Goal: Information Seeking & Learning: Learn about a topic

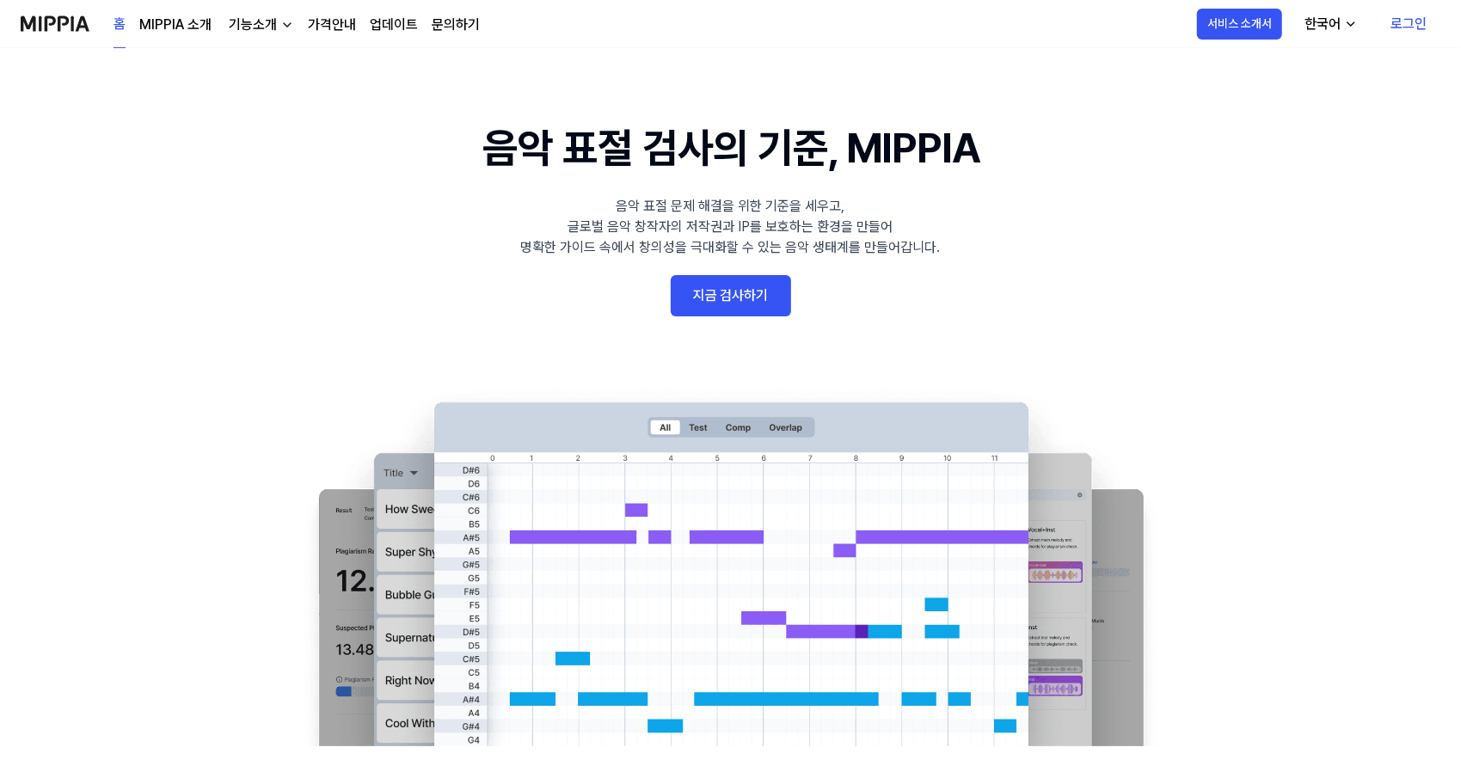
drag, startPoint x: 595, startPoint y: 3, endPoint x: 1261, endPoint y: 269, distance: 717.5
click at [1261, 269] on 배너 "음악 표절 검사의 기준, MIPPIA 음악 표절 문제 해결을 위한 기준을 세우고, 글로벌 음악 창작자의 저작권과 IP를 보호하는 환경을 만들어…" at bounding box center [731, 431] width 1238 height 629
drag, startPoint x: 852, startPoint y: 147, endPoint x: 1050, endPoint y: 121, distance: 200.2
click at [1050, 121] on 배너 "음악 표절 검사의 기준, MIPPIA 음악 표절 문제 해결을 위한 기준을 세우고, 글로벌 음악 창작자의 저작권과 IP를 보호하는 환경을 만들어…" at bounding box center [731, 431] width 1238 height 629
copy h1 "MIPPIA"
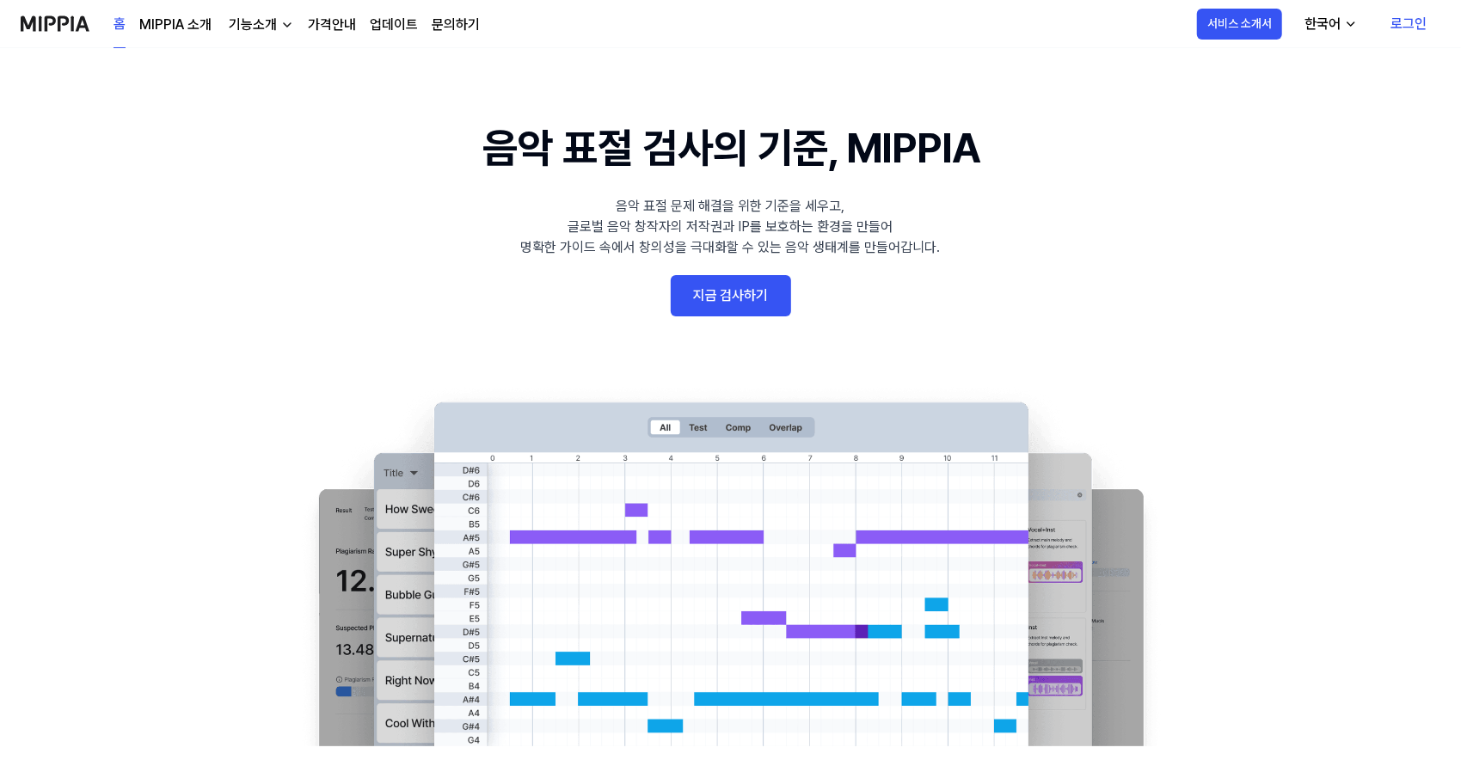
drag, startPoint x: 641, startPoint y: 0, endPoint x: 1206, endPoint y: 202, distance: 599.8
click at [1206, 202] on 배너 "음악 표절 검사의 기준, MIPPIA 음악 표절 문제 해결을 위한 기준을 세우고, 글로벌 음악 창작자의 저작권과 IP를 보호하는 환경을 만들어…" at bounding box center [731, 431] width 1238 height 629
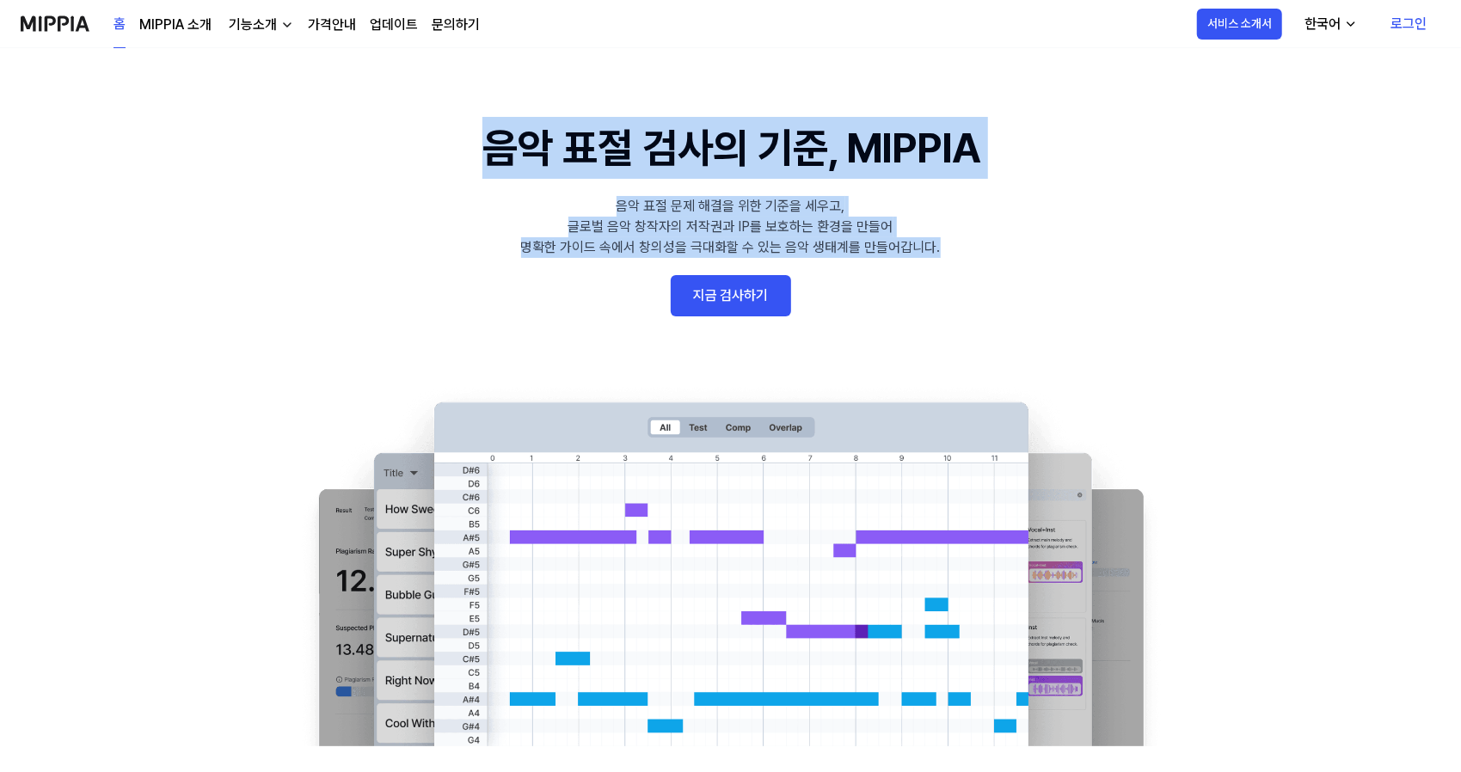
drag, startPoint x: 471, startPoint y: 159, endPoint x: 975, endPoint y: 264, distance: 514.6
click at [975, 264] on 배너 "음악 표절 검사의 기준, MIPPIA 음악 표절 문제 해결을 위한 기준을 세우고, 글로벌 음악 창작자의 저작권과 IP를 보호하는 환경을 만들어…" at bounding box center [731, 431] width 1238 height 629
click at [974, 262] on 배너 "음악 표절 검사의 기준, MIPPIA 음악 표절 문제 해결을 위한 기준을 세우고, 글로벌 음악 창작자의 저작권과 IP를 보호하는 환경을 만들어…" at bounding box center [731, 431] width 1238 height 629
drag, startPoint x: 887, startPoint y: 281, endPoint x: 421, endPoint y: 129, distance: 490.1
click at [421, 129] on 배너 "음악 표절 검사의 기준, MIPPIA 음악 표절 문제 해결을 위한 기준을 세우고, 글로벌 음악 창작자의 저작권과 IP를 보호하는 환경을 만들어…" at bounding box center [731, 431] width 1238 height 629
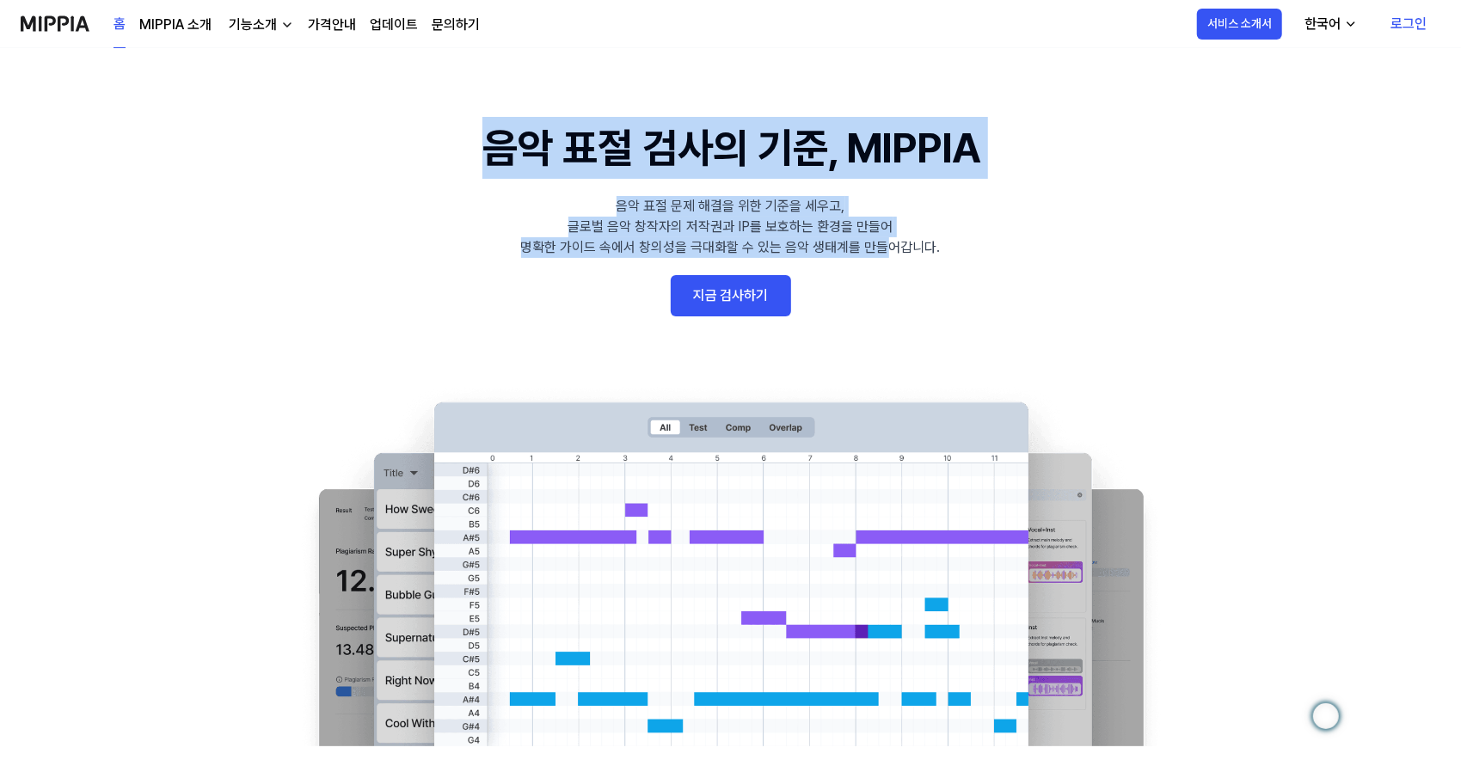
click at [420, 129] on 배너 "음악 표절 검사의 기준, MIPPIA 음악 표절 문제 해결을 위한 기준을 세우고, 글로벌 음악 창작자의 저작권과 IP를 보호하는 환경을 만들어…" at bounding box center [731, 431] width 1238 height 629
drag, startPoint x: 554, startPoint y: 178, endPoint x: 802, endPoint y: 303, distance: 278.3
click at [793, 309] on 배너 "음악 표절 검사의 기준, MIPPIA 음악 표절 문제 해결을 위한 기준을 세우고, 글로벌 음악 창작자의 저작권과 IP를 보호하는 환경을 만들어…" at bounding box center [731, 431] width 1238 height 629
drag, startPoint x: 802, startPoint y: 303, endPoint x: 808, endPoint y: 297, distance: 9.1
click at [802, 303] on 배너 "음악 표절 검사의 기준, MIPPIA 음악 표절 문제 해결을 위한 기준을 세우고, 글로벌 음악 창작자의 저작권과 IP를 보호하는 환경을 만들어…" at bounding box center [731, 431] width 1238 height 629
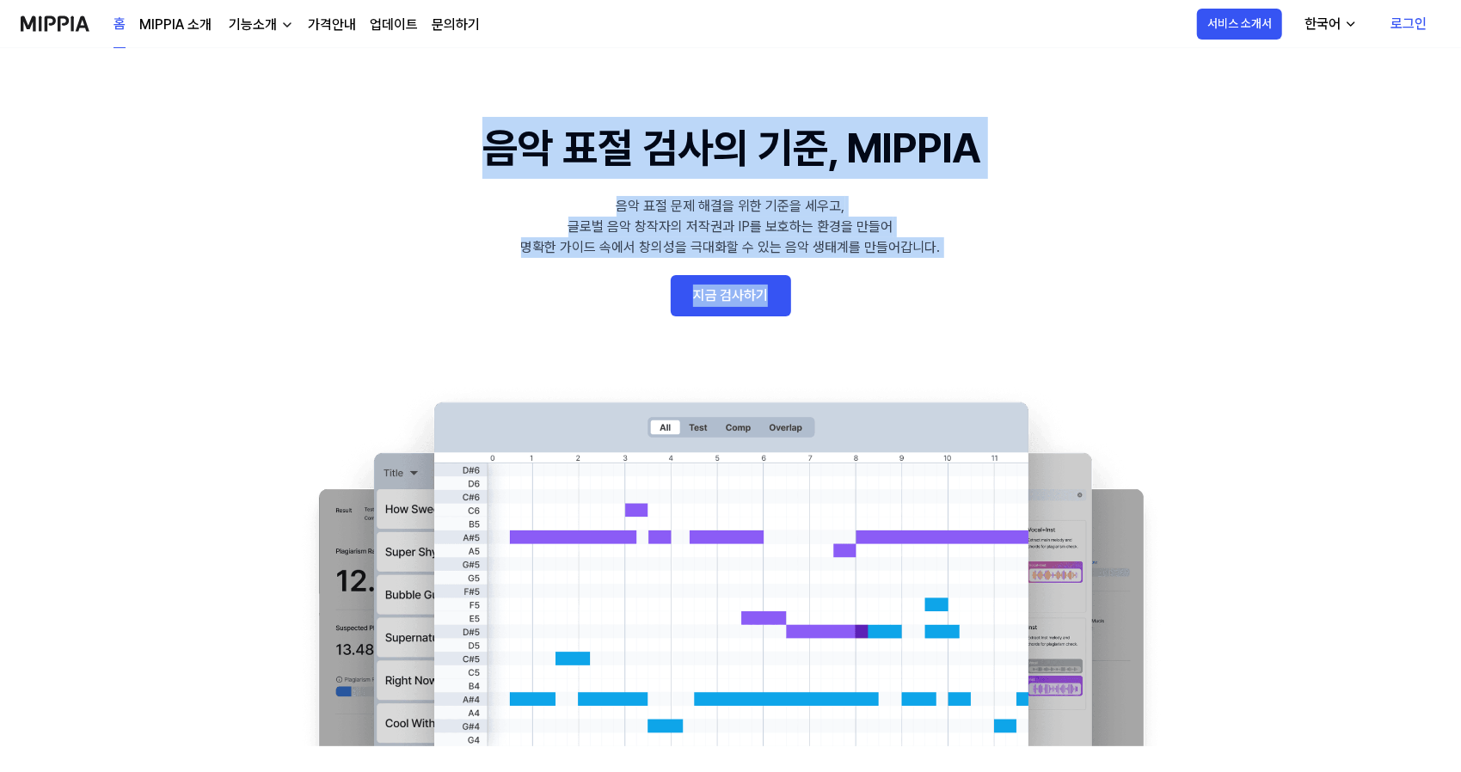
drag, startPoint x: 825, startPoint y: 297, endPoint x: 450, endPoint y: 133, distance: 409.6
click at [450, 133] on 배너 "음악 표절 검사의 기준, MIPPIA 음악 표절 문제 해결을 위한 기준을 세우고, 글로벌 음악 창작자의 저작권과 IP를 보호하는 환경을 만들어…" at bounding box center [731, 431] width 1238 height 629
drag, startPoint x: 622, startPoint y: 190, endPoint x: 824, endPoint y: 314, distance: 236.2
click at [824, 314] on 배너 "음악 표절 검사의 기준, MIPPIA 음악 표절 문제 해결을 위한 기준을 세우고, 글로벌 음악 창작자의 저작권과 IP를 보호하는 환경을 만들어…" at bounding box center [731, 431] width 1238 height 629
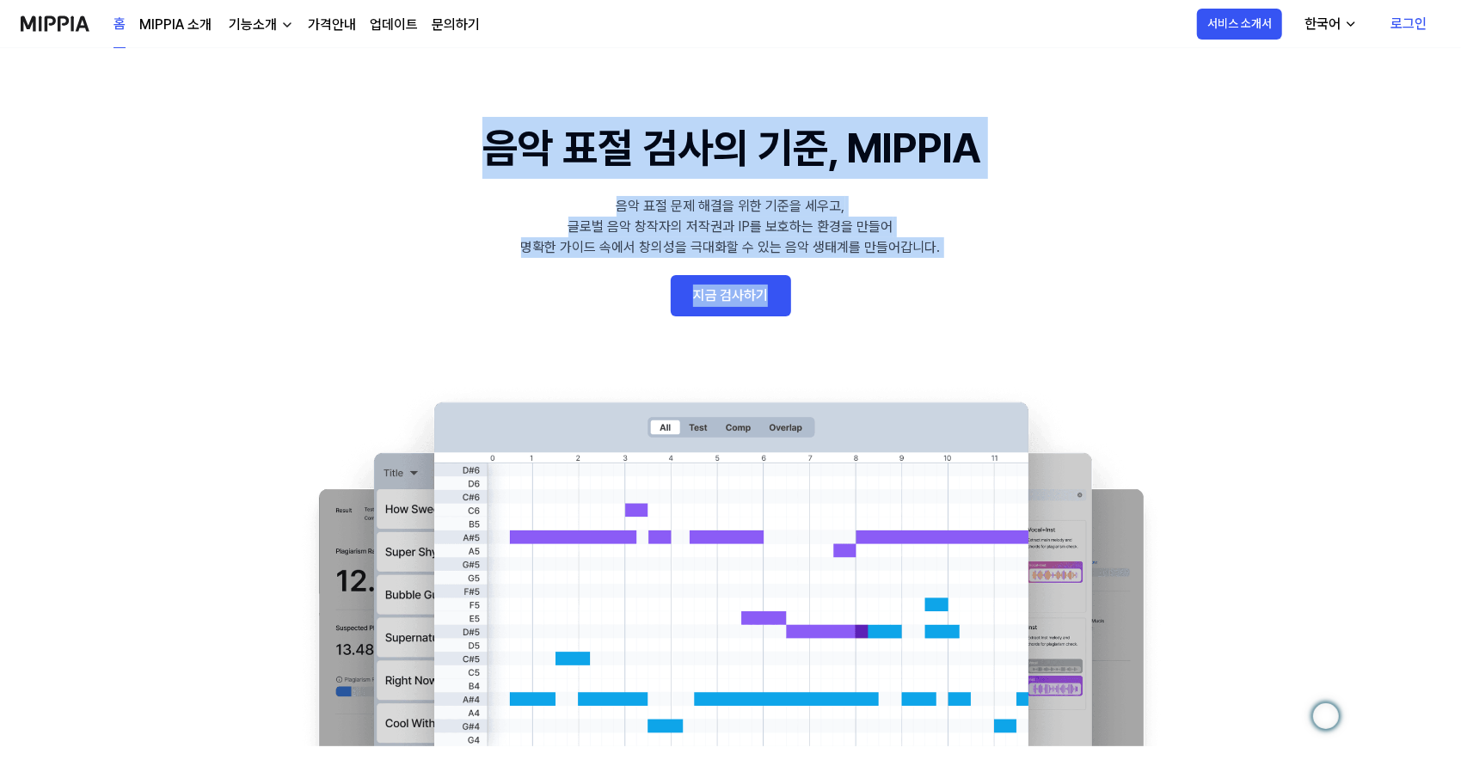
click at [824, 314] on 배너 "음악 표절 검사의 기준, MIPPIA 음악 표절 문제 해결을 위한 기준을 세우고, 글로벌 음악 창작자의 저작권과 IP를 보호하는 환경을 만들어…" at bounding box center [731, 431] width 1238 height 629
drag, startPoint x: 836, startPoint y: 309, endPoint x: 401, endPoint y: 127, distance: 470.5
click at [401, 127] on 배너 "음악 표절 검사의 기준, MIPPIA 음악 표절 문제 해결을 위한 기준을 세우고, 글로벌 음악 창작자의 저작권과 IP를 보호하는 환경을 만들어…" at bounding box center [731, 431] width 1238 height 629
drag, startPoint x: 439, startPoint y: 137, endPoint x: 848, endPoint y: 317, distance: 447.2
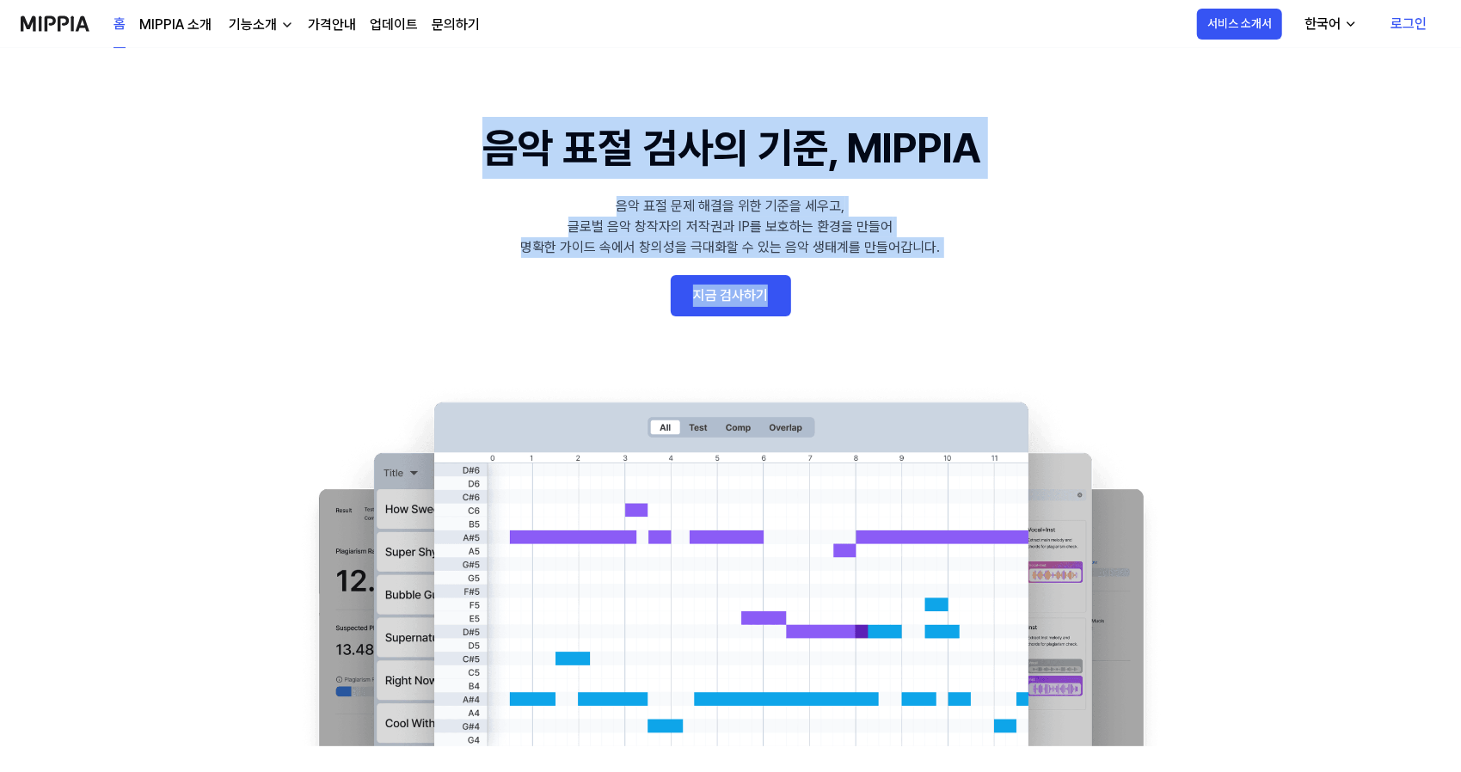
click at [848, 322] on 배너 "음악 표절 검사의 기준, MIPPIA 음악 표절 문제 해결을 위한 기준을 세우고, 글로벌 음악 창작자의 저작권과 IP를 보호하는 환경을 만들어…" at bounding box center [731, 431] width 1238 height 629
click at [849, 316] on 배너 "음악 표절 검사의 기준, MIPPIA 음악 표절 문제 해결을 위한 기준을 세우고, 글로벌 음악 창작자의 저작권과 IP를 보호하는 환경을 만들어…" at bounding box center [731, 431] width 1238 height 629
drag, startPoint x: 851, startPoint y: 314, endPoint x: 842, endPoint y: 315, distance: 8.8
click at [849, 315] on 배너 "음악 표절 검사의 기준, MIPPIA 음악 표절 문제 해결을 위한 기준을 세우고, 글로벌 음악 창작자의 저작권과 IP를 보호하는 환경을 만들어…" at bounding box center [731, 431] width 1238 height 629
click at [820, 314] on 배너 "음악 표절 검사의 기준, MIPPIA 음악 표절 문제 해결을 위한 기준을 세우고, 글로벌 음악 창작자의 저작권과 IP를 보호하는 환경을 만들어…" at bounding box center [731, 431] width 1238 height 629
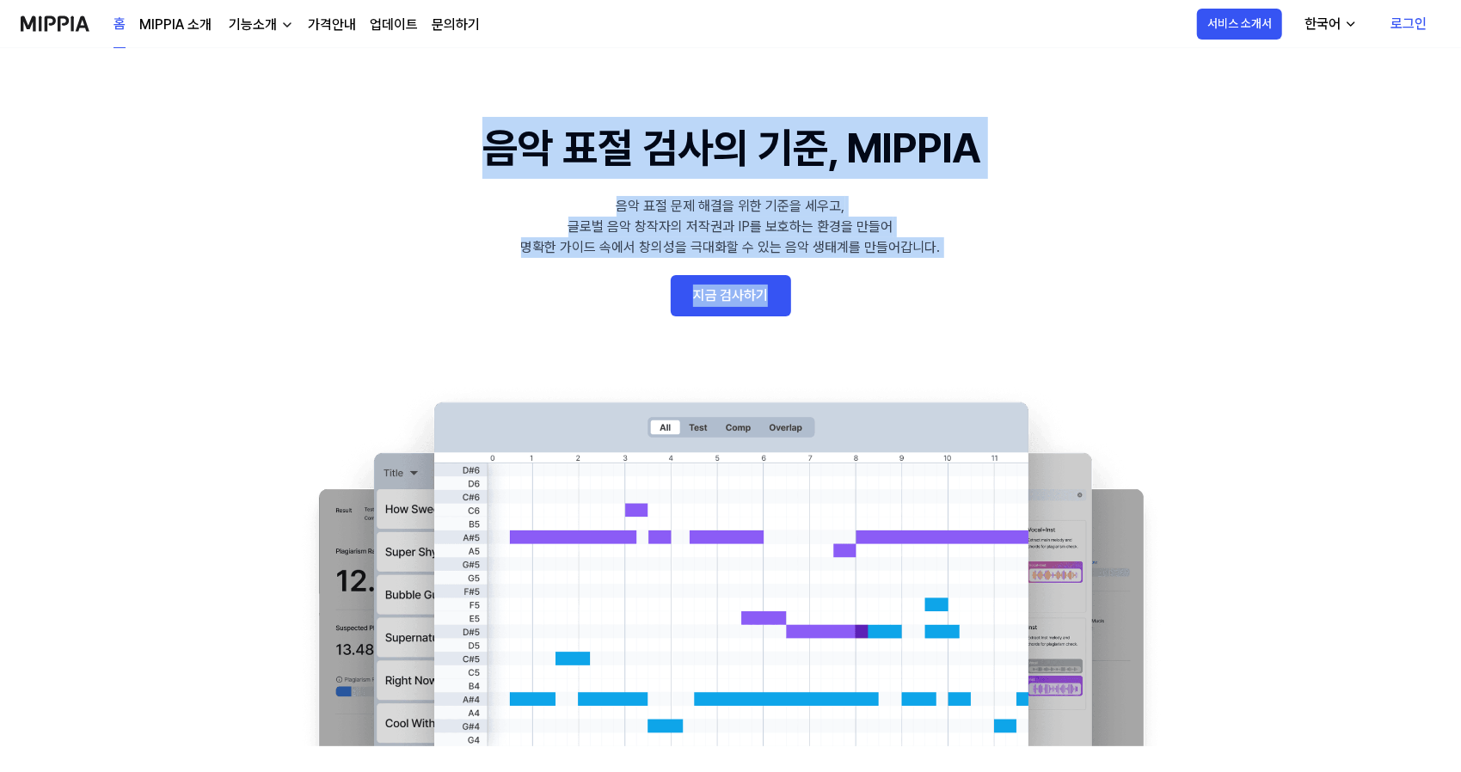
drag, startPoint x: 805, startPoint y: 310, endPoint x: 382, endPoint y: 145, distance: 454.8
click at [382, 145] on 배너 "음악 표절 검사의 기준, MIPPIA 음악 표절 문제 해결을 위한 기준을 세우고, 글로벌 음악 창작자의 저작권과 IP를 보호하는 환경을 만들어…" at bounding box center [731, 431] width 1238 height 629
click at [381, 144] on 배너 "음악 표절 검사의 기준, MIPPIA 음악 표절 문제 해결을 위한 기준을 세우고, 글로벌 음악 창작자의 저작권과 IP를 보호하는 환경을 만들어…" at bounding box center [731, 431] width 1238 height 629
drag, startPoint x: 451, startPoint y: 142, endPoint x: 819, endPoint y: 321, distance: 409.1
click at [819, 321] on 배너 "음악 표절 검사의 기준, MIPPIA 음악 표절 문제 해결을 위한 기준을 세우고, 글로벌 음악 창작자의 저작권과 IP를 보호하는 환경을 만들어…" at bounding box center [731, 431] width 1238 height 629
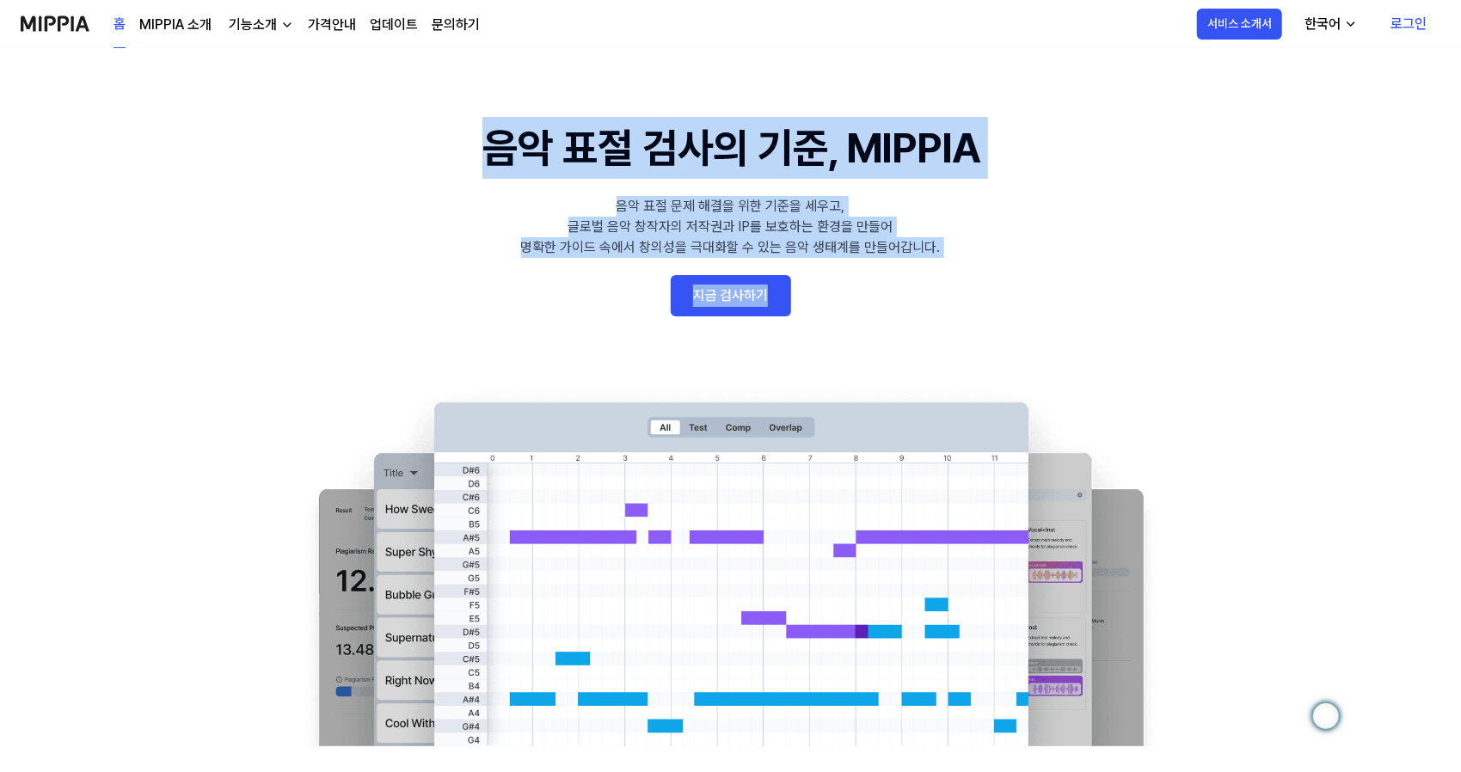
click at [867, 272] on 배너 "음악 표절 검사의 기준, MIPPIA 음악 표절 문제 해결을 위한 기준을 세우고, 글로벌 음악 창작자의 저작권과 IP를 보호하는 환경을 만들어…" at bounding box center [731, 431] width 1238 height 629
click at [825, 315] on 배너 "음악 표절 검사의 기준, MIPPIA 음악 표절 문제 해결을 위한 기준을 세우고, 글로벌 음악 창작자의 저작권과 IP를 보호하는 환경을 만들어…" at bounding box center [731, 431] width 1238 height 629
click at [645, 152] on h1 "음악 표절 검사의 기준, MIPPIA" at bounding box center [730, 148] width 496 height 62
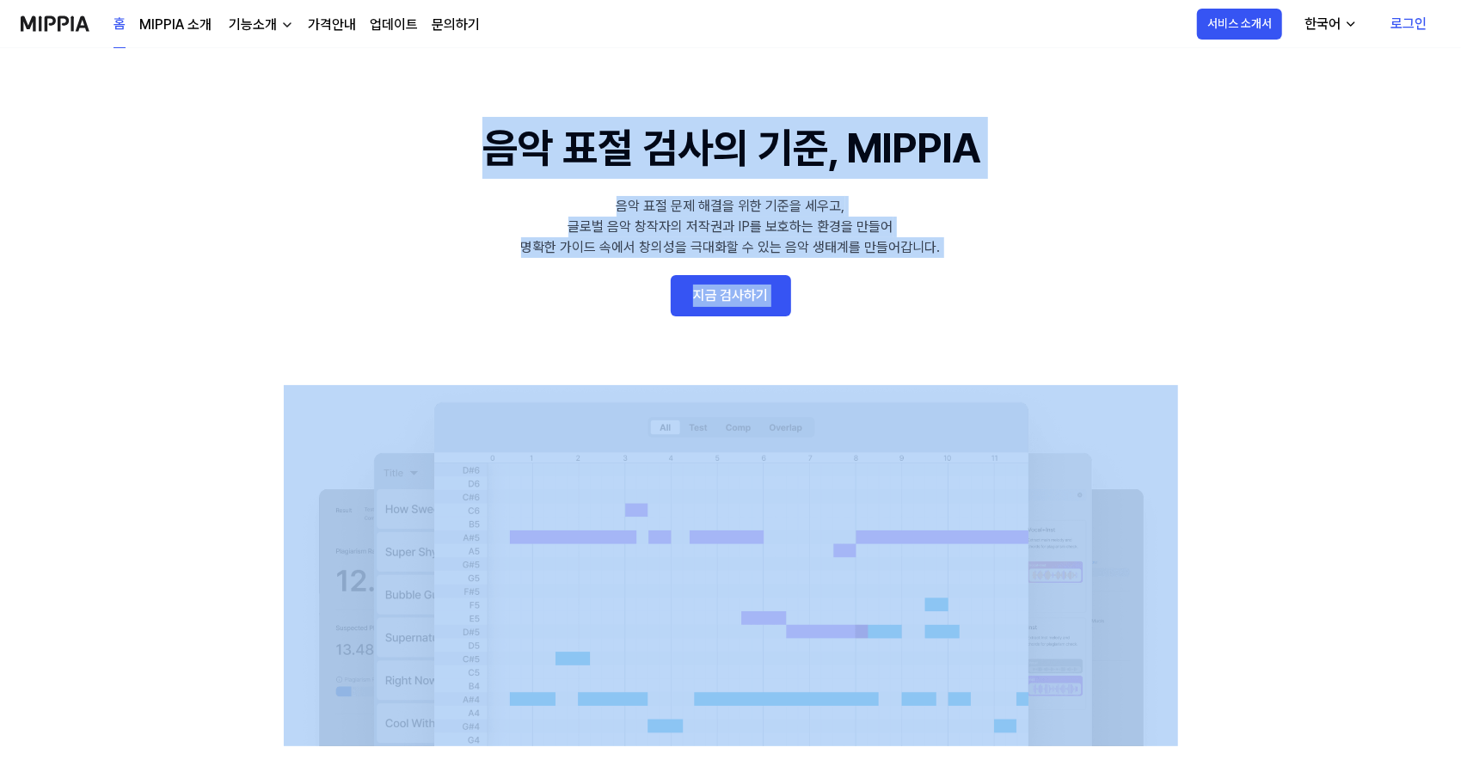
drag, startPoint x: 581, startPoint y: 168, endPoint x: 1008, endPoint y: 326, distance: 454.8
click at [1008, 362] on 배너 "음악 표절 검사의 기준, MIPPIA 음악 표절 문제 해결을 위한 기준을 세우고, 글로벌 음악 창작자의 저작권과 IP를 보호하는 환경을 만들어…" at bounding box center [731, 431] width 1238 height 629
click at [1008, 326] on 배너 "음악 표절 검사의 기준, MIPPIA 음악 표절 문제 해결을 위한 기준을 세우고, 글로벌 음악 창작자의 저작권과 IP를 보호하는 환경을 만들어…" at bounding box center [731, 431] width 1238 height 629
